Goal: Task Accomplishment & Management: Manage account settings

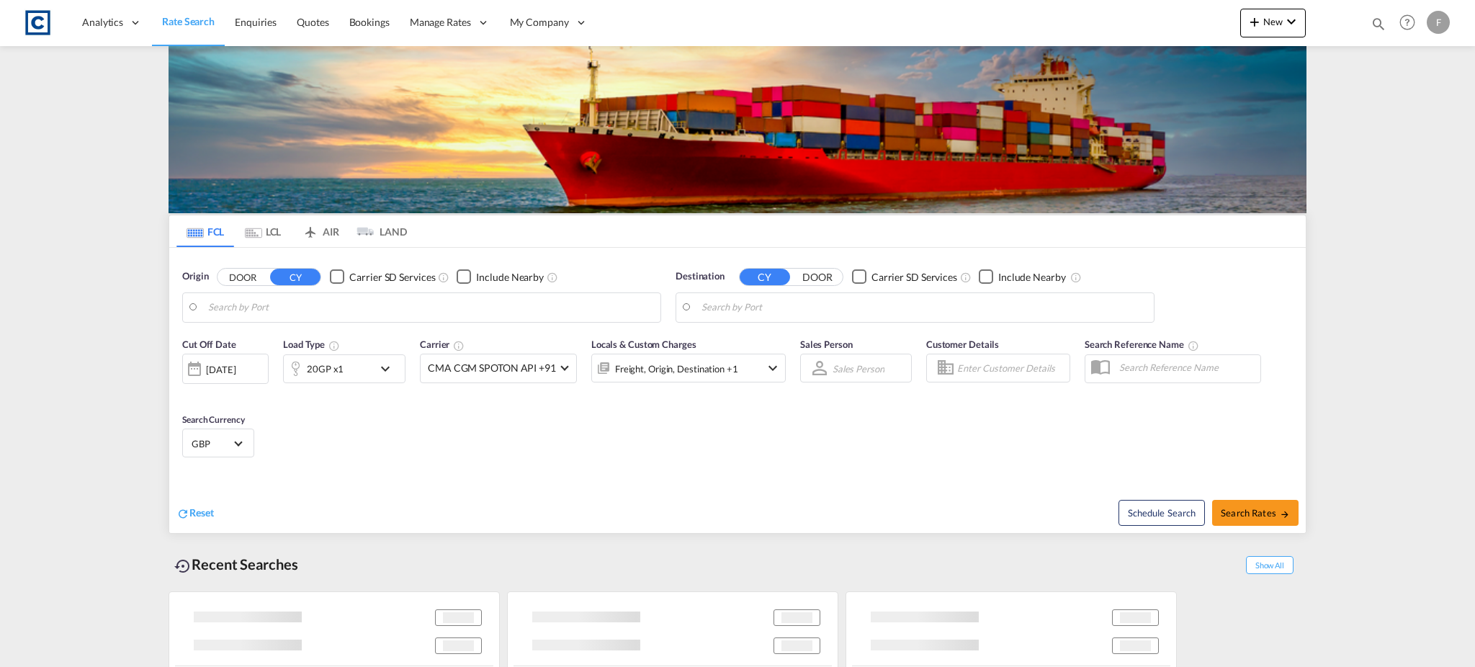
type input "GB-PR6, Chorley"
type input "Haiphong, VNHPH"
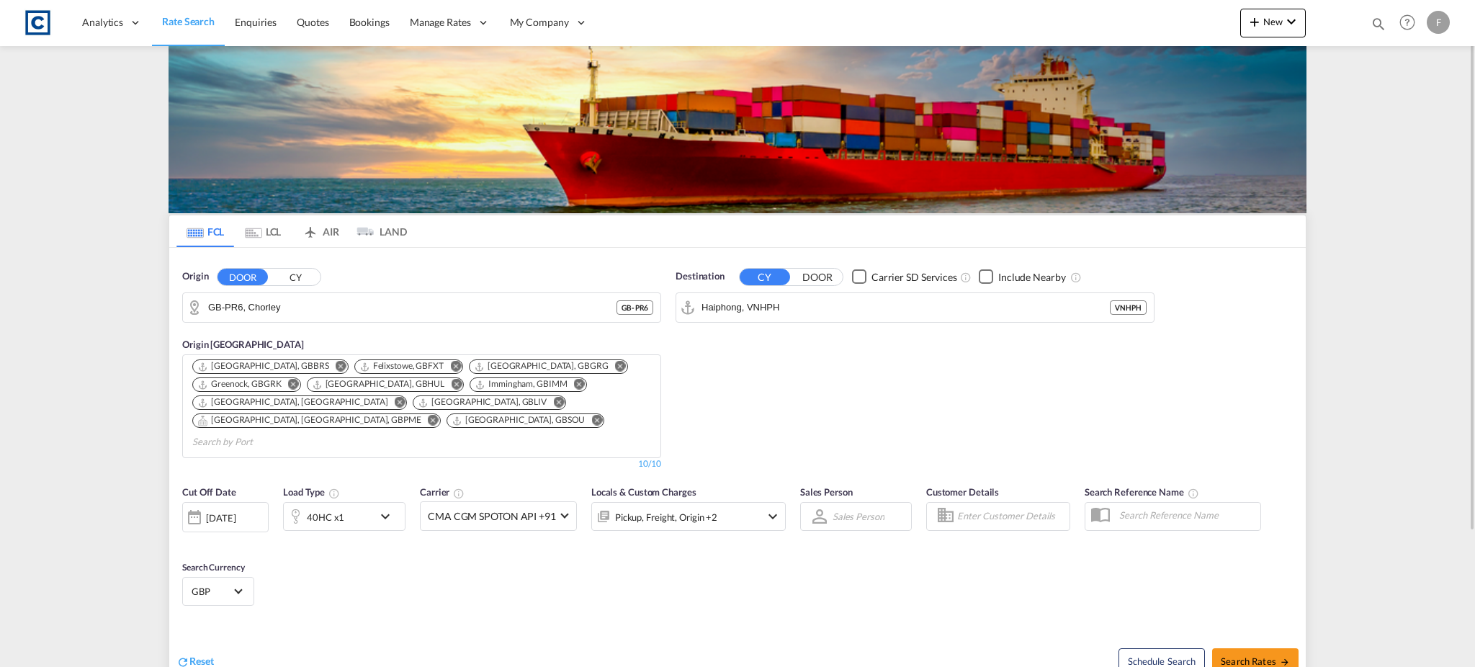
click at [1377, 22] on md-icon "icon-magnify" at bounding box center [1379, 24] width 16 height 16
click at [1160, 34] on select "Bookings Quotes Enquiries" at bounding box center [1149, 24] width 68 height 26
select select "Quotes"
click at [1115, 11] on select "Bookings Quotes Enquiries" at bounding box center [1149, 24] width 68 height 26
drag, startPoint x: 1243, startPoint y: 20, endPoint x: 1288, endPoint y: 20, distance: 45.4
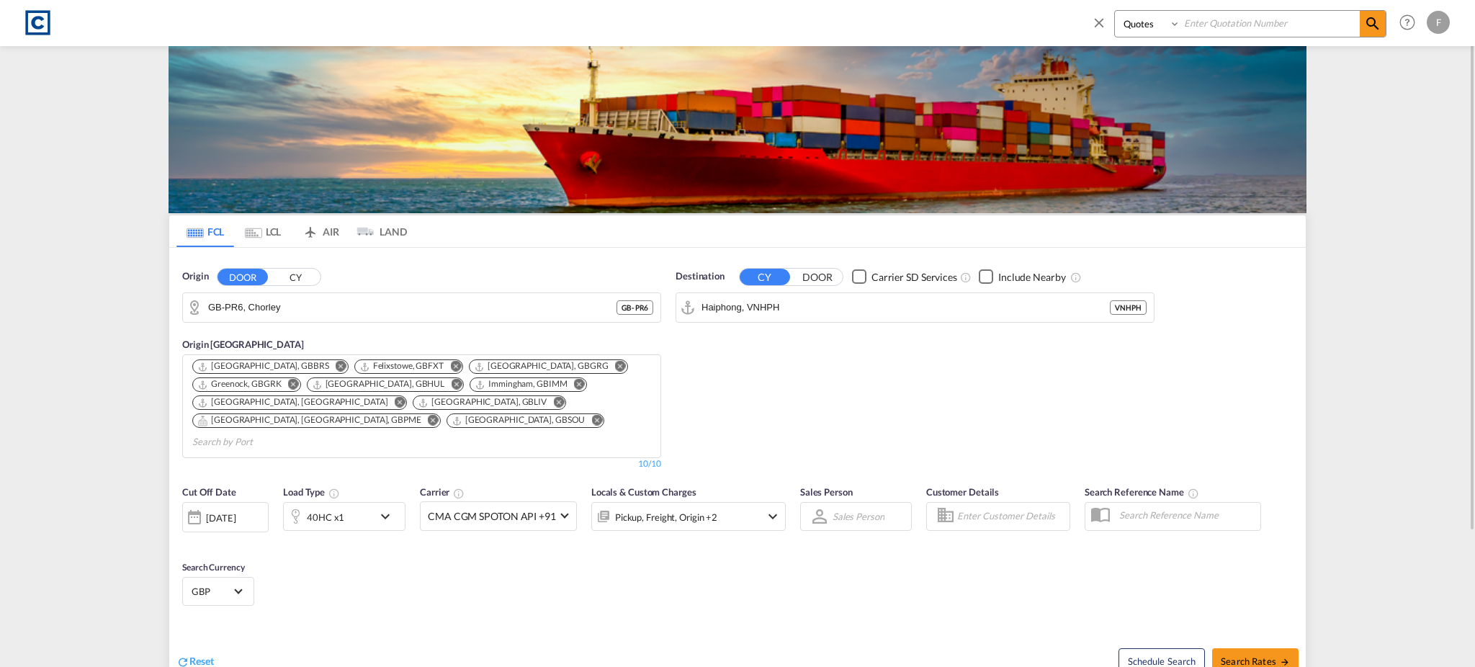
click at [1243, 20] on input at bounding box center [1270, 23] width 179 height 25
paste input "CAD000009662"
type input "CAD000009662"
click at [1370, 24] on md-icon "icon-magnify" at bounding box center [1372, 23] width 17 height 17
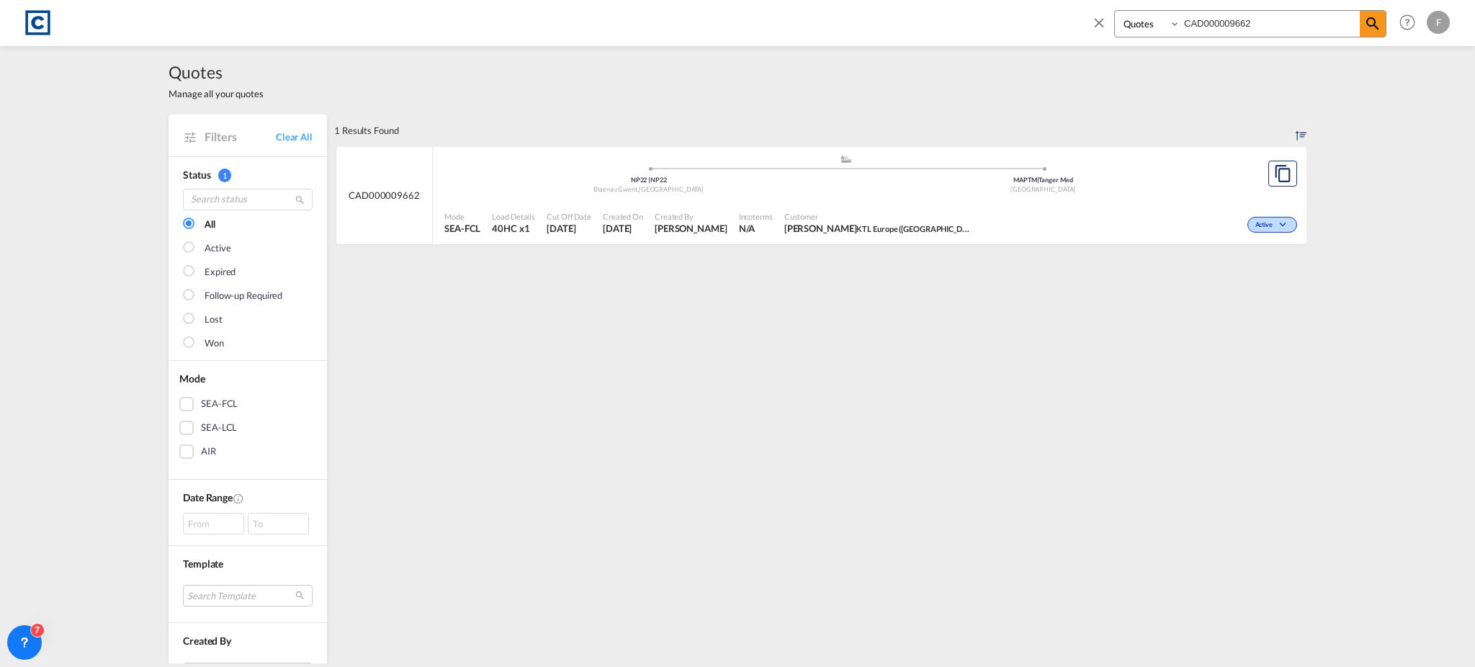
click at [1041, 206] on div "Active" at bounding box center [1138, 223] width 323 height 36
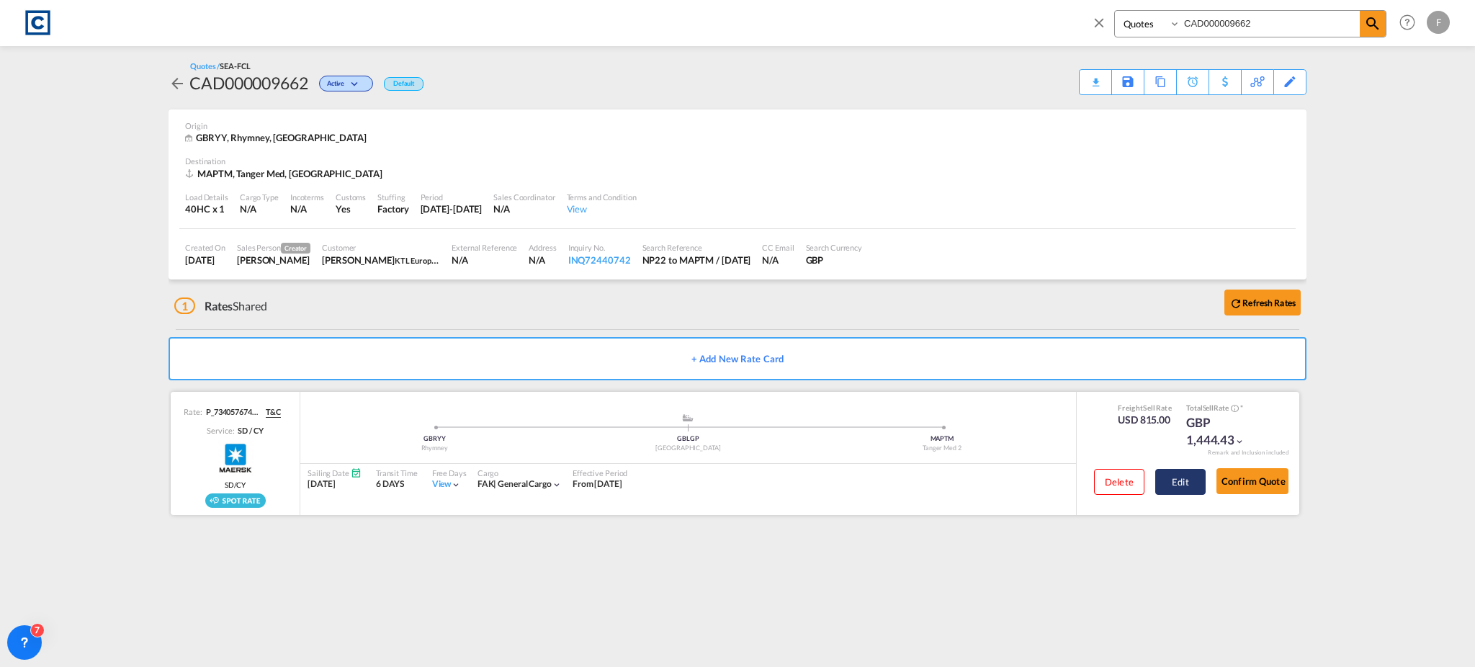
click at [1196, 480] on button "Edit" at bounding box center [1180, 482] width 50 height 26
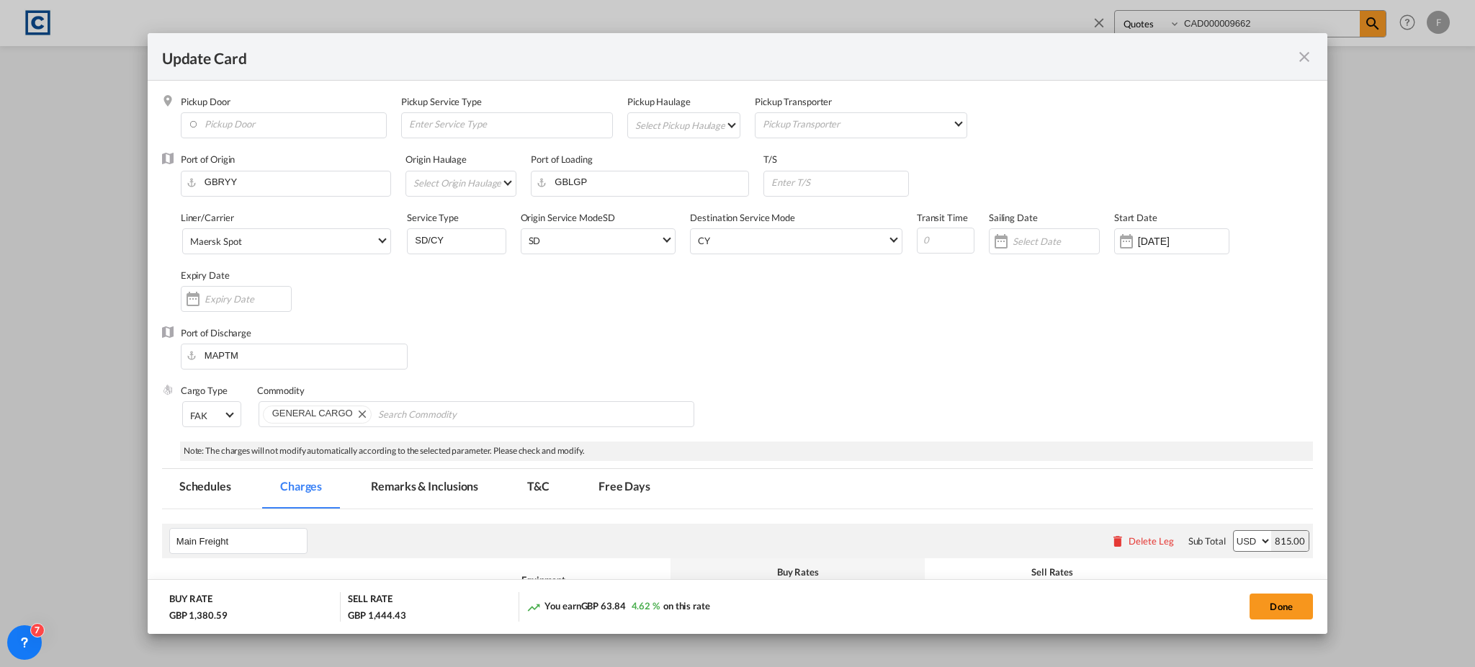
select select "per B/L"
select select "per container"
select select "per B/L"
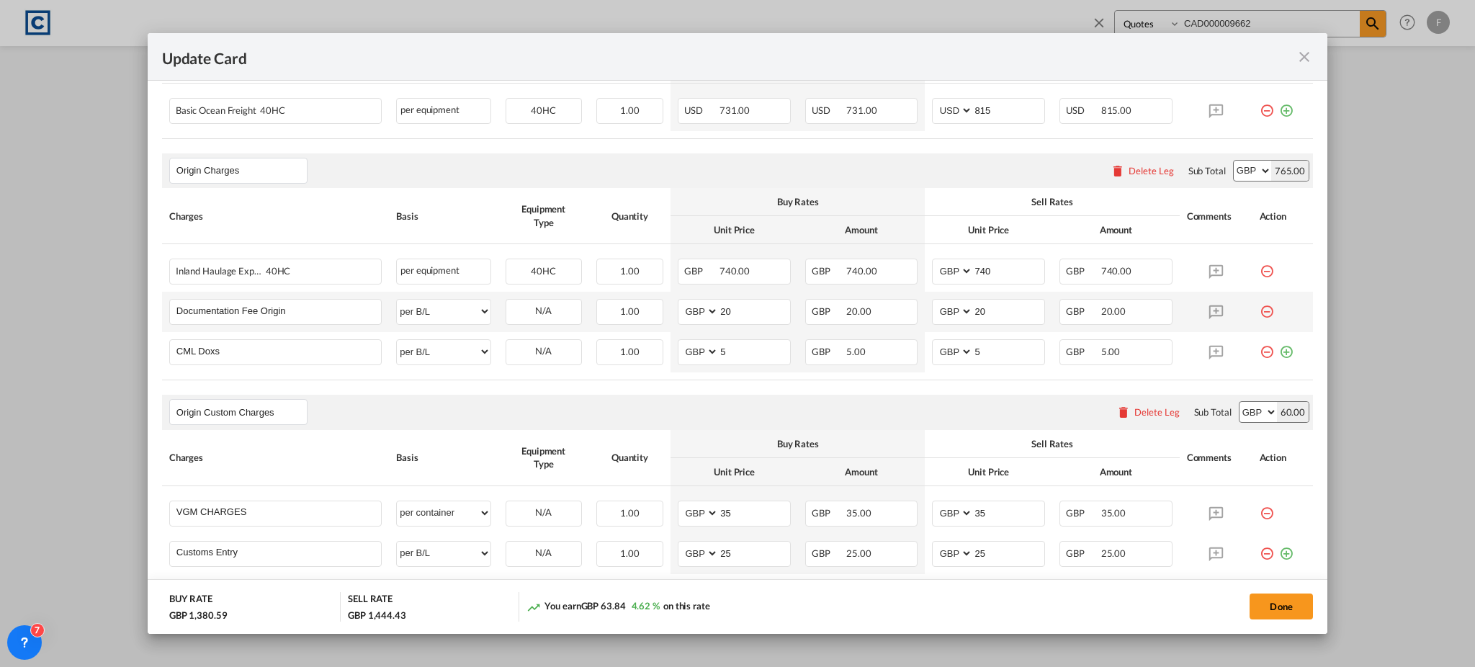
scroll to position [636, 0]
